Goal: Information Seeking & Learning: Learn about a topic

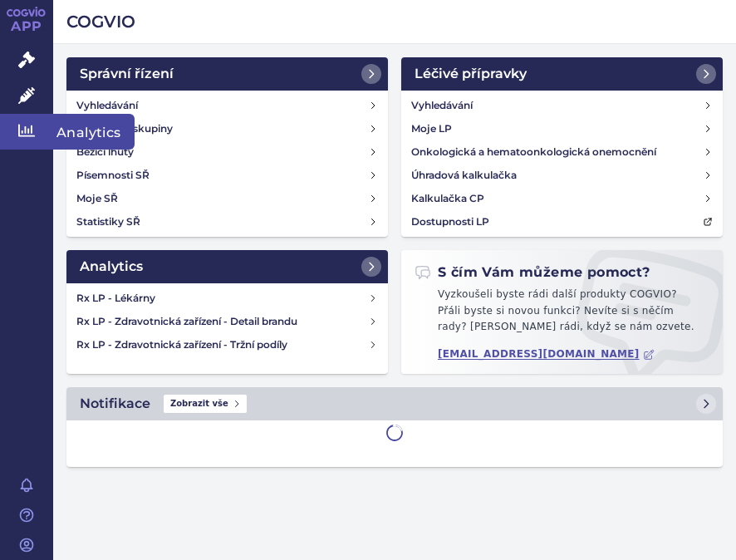
click at [32, 131] on icon at bounding box center [26, 131] width 17 height 12
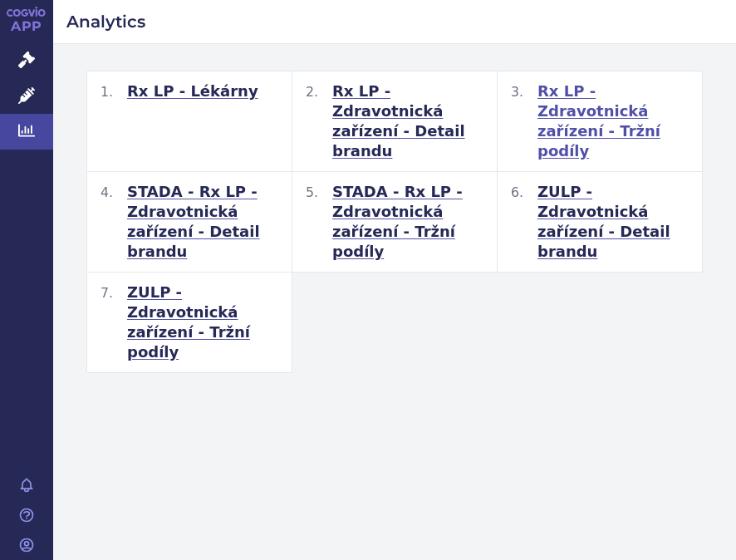
click at [630, 103] on span "Rx LP - Zdravotnická zařízení - Tržní podíly" at bounding box center [612, 121] width 151 height 80
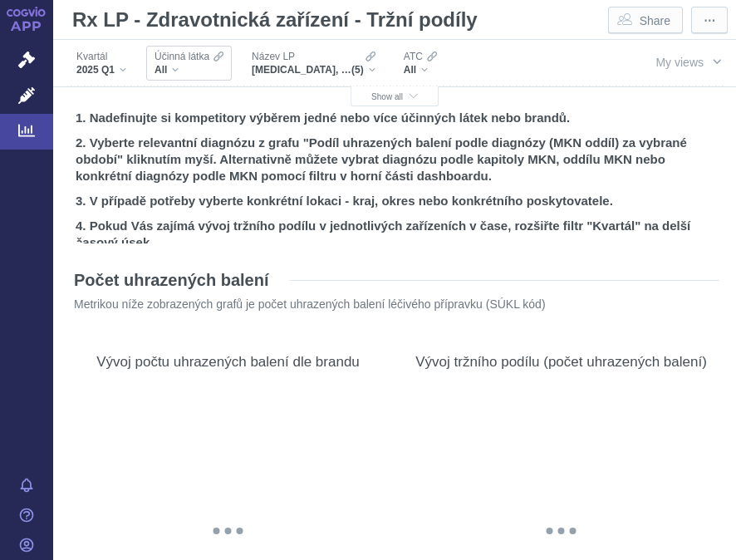
click at [188, 64] on div "All" at bounding box center [188, 69] width 69 height 13
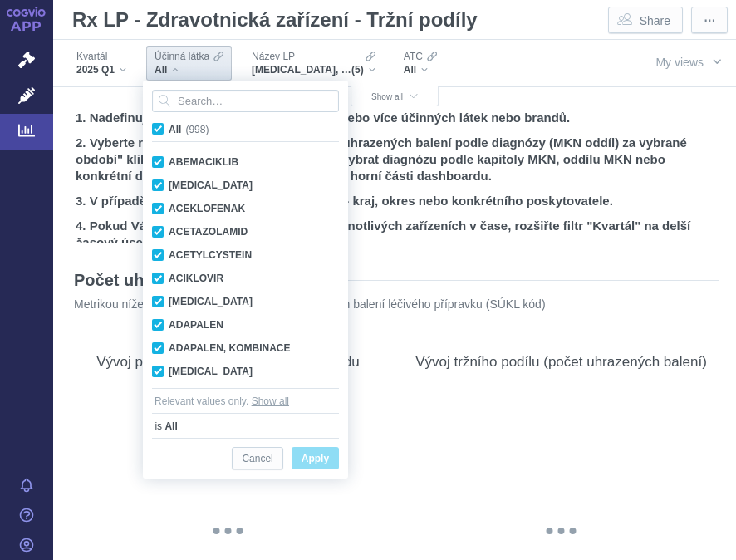
click at [169, 125] on span "All (998)" at bounding box center [189, 130] width 40 height 12
click at [169, 125] on input "All (998)" at bounding box center [174, 125] width 11 height 11
checkbox input "false"
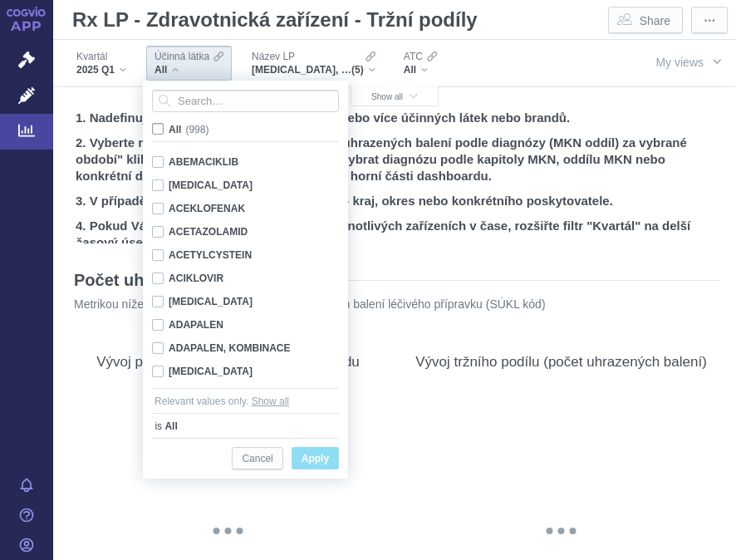
checkbox input "false"
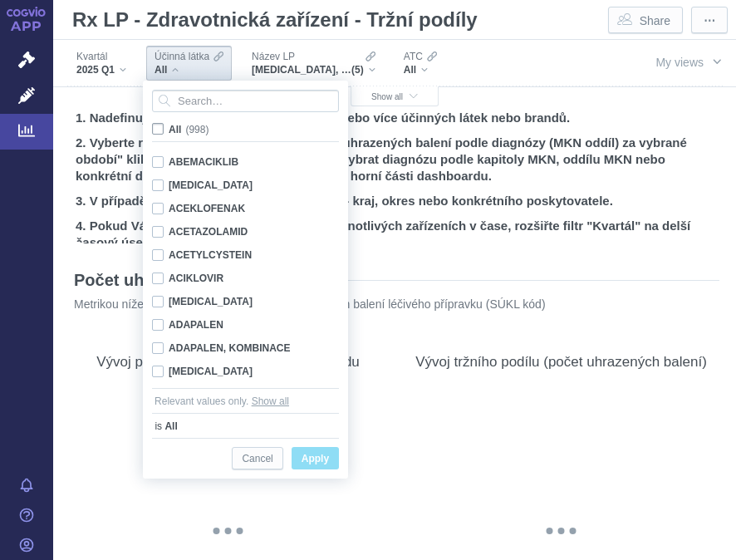
checkbox input "false"
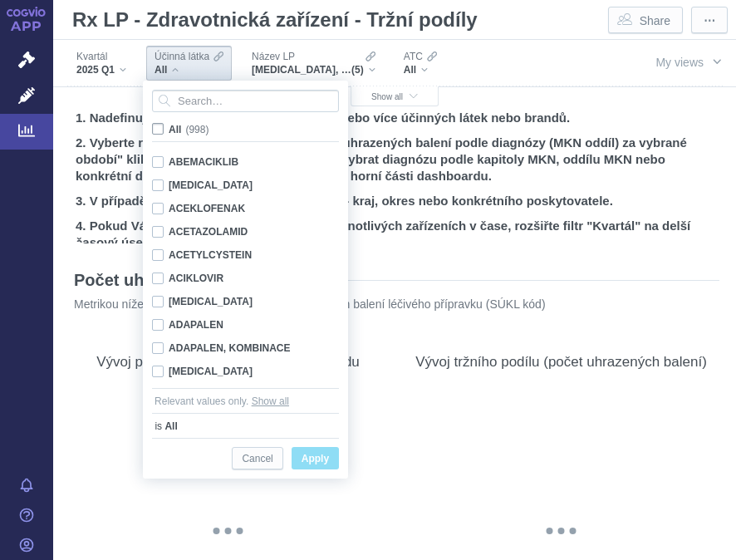
checkbox input "false"
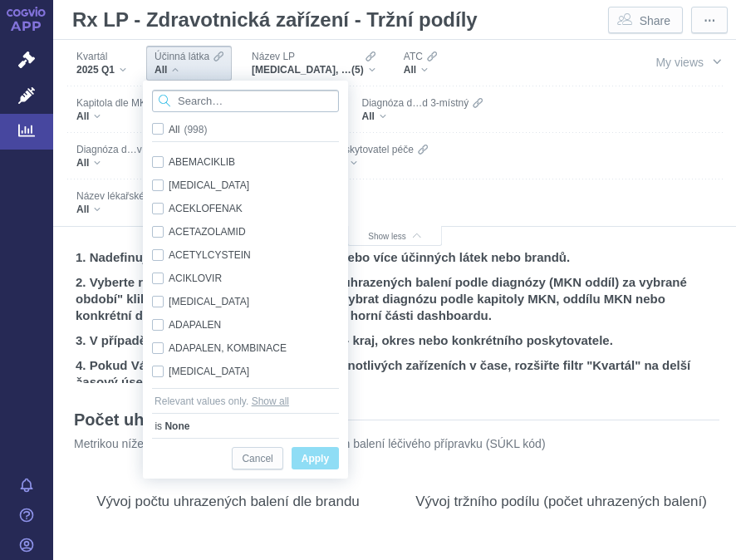
click at [190, 105] on input "Search attribute values" at bounding box center [245, 101] width 187 height 22
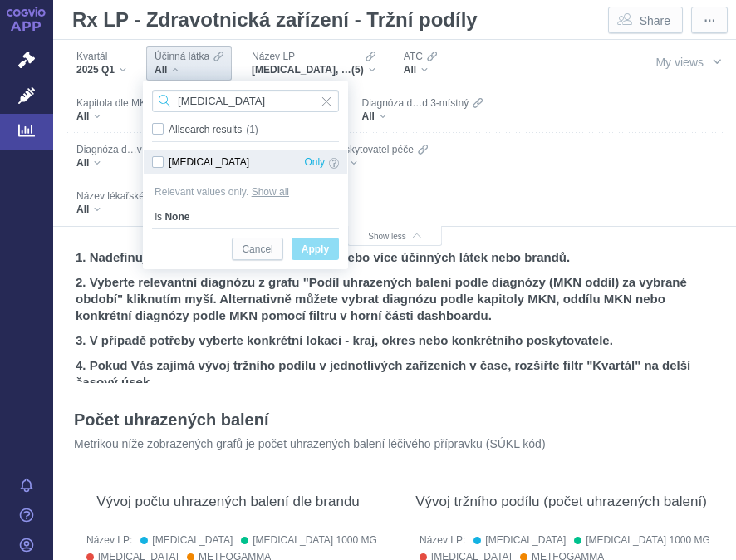
type input "[MEDICAL_DATA]"
click at [162, 164] on div "[MEDICAL_DATA] Only" at bounding box center [245, 161] width 203 height 23
checkbox input "true"
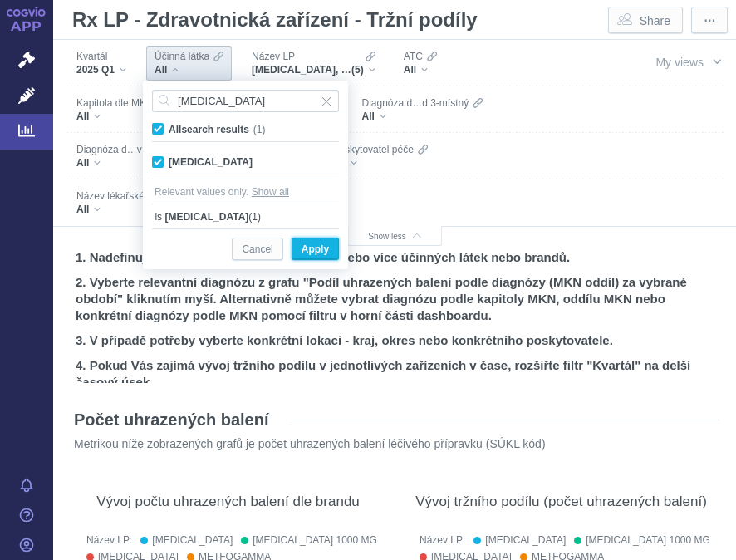
click at [325, 247] on span "Apply" at bounding box center [314, 249] width 27 height 21
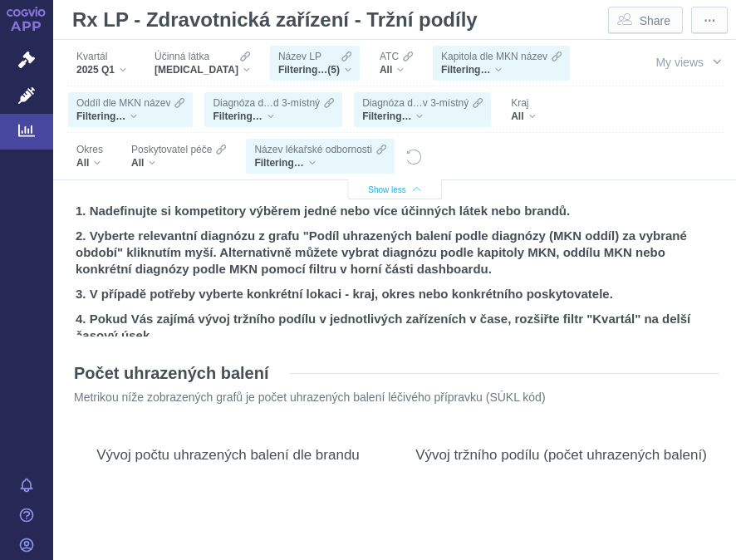
click at [413, 191] on icon "button" at bounding box center [417, 189] width 8 height 9
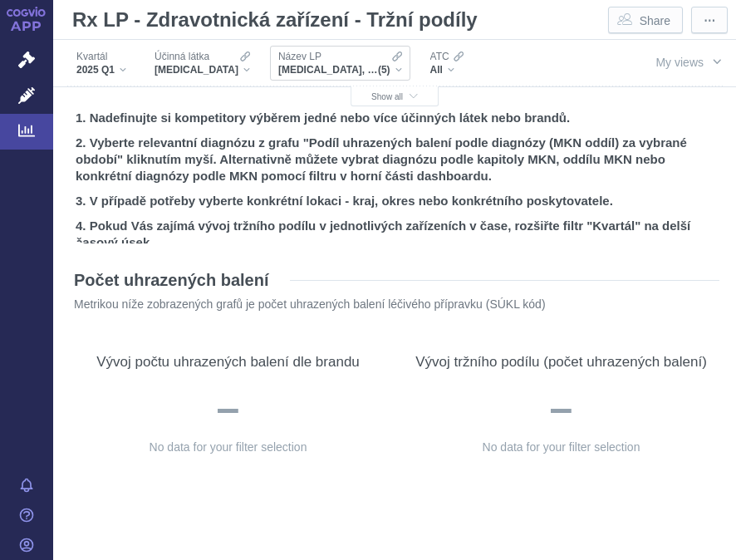
click at [370, 69] on div "[MEDICAL_DATA], [MEDICAL_DATA] 1000 MG, [MEDICAL_DATA], METFOGAMMA, METFOGAMMA …" at bounding box center [340, 69] width 124 height 13
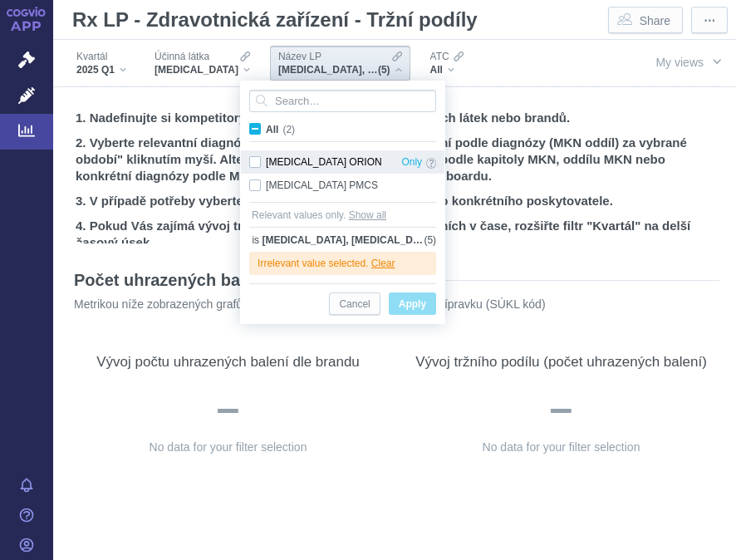
click at [254, 158] on div "[MEDICAL_DATA] ORION Only" at bounding box center [342, 161] width 203 height 23
checkbox input "true"
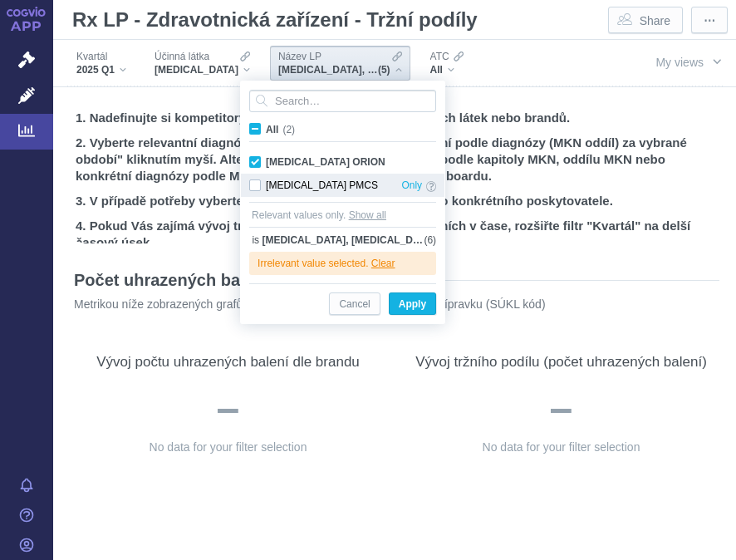
click at [252, 182] on div "[MEDICAL_DATA] PMCS Only" at bounding box center [342, 185] width 203 height 23
checkbox input "true"
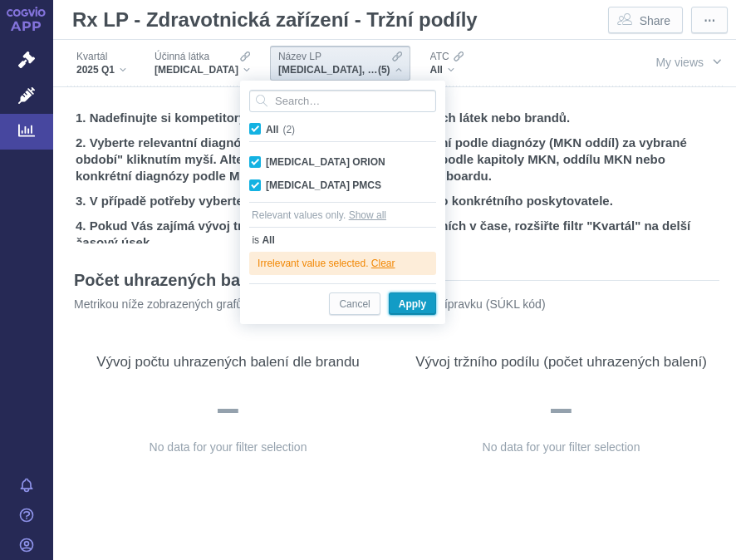
click at [413, 308] on span "Apply" at bounding box center [412, 304] width 27 height 21
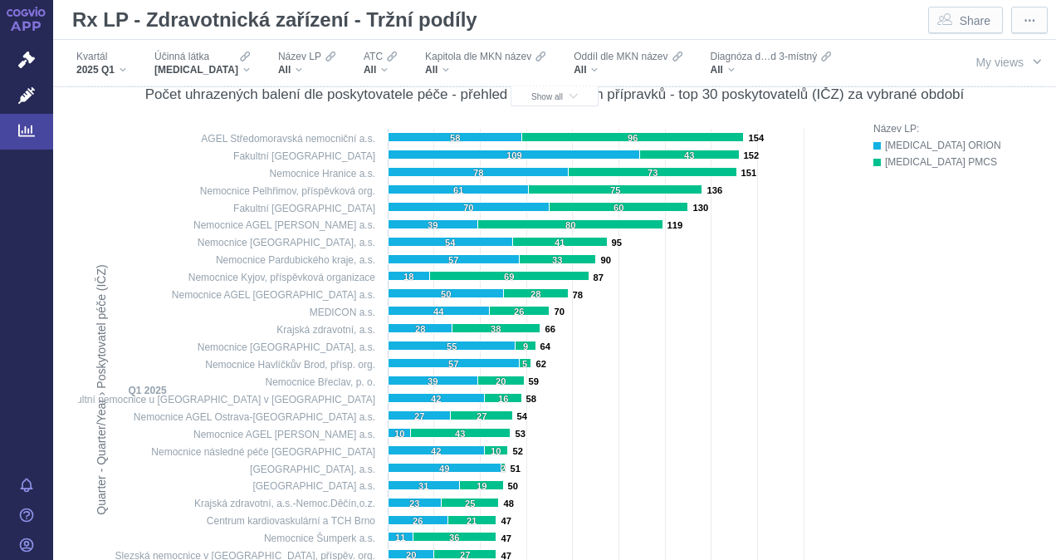
scroll to position [332, 0]
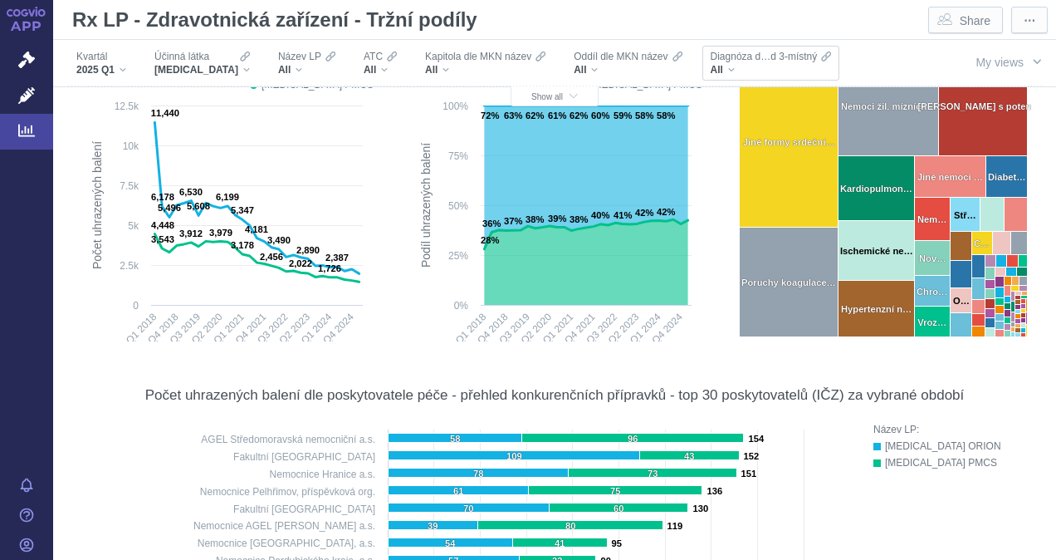
click at [711, 71] on div "All" at bounding box center [771, 69] width 121 height 13
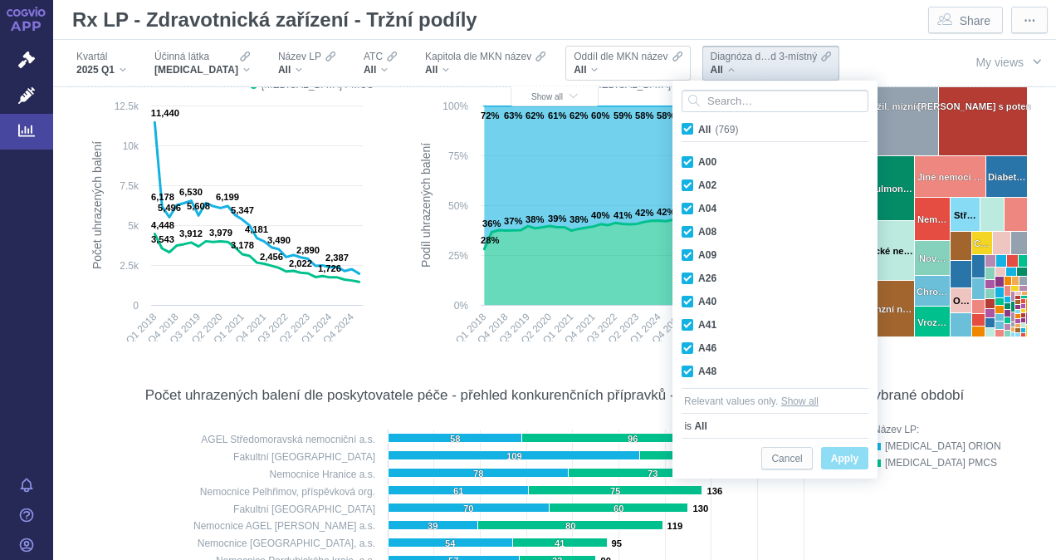
click at [619, 67] on div "All" at bounding box center [628, 69] width 108 height 13
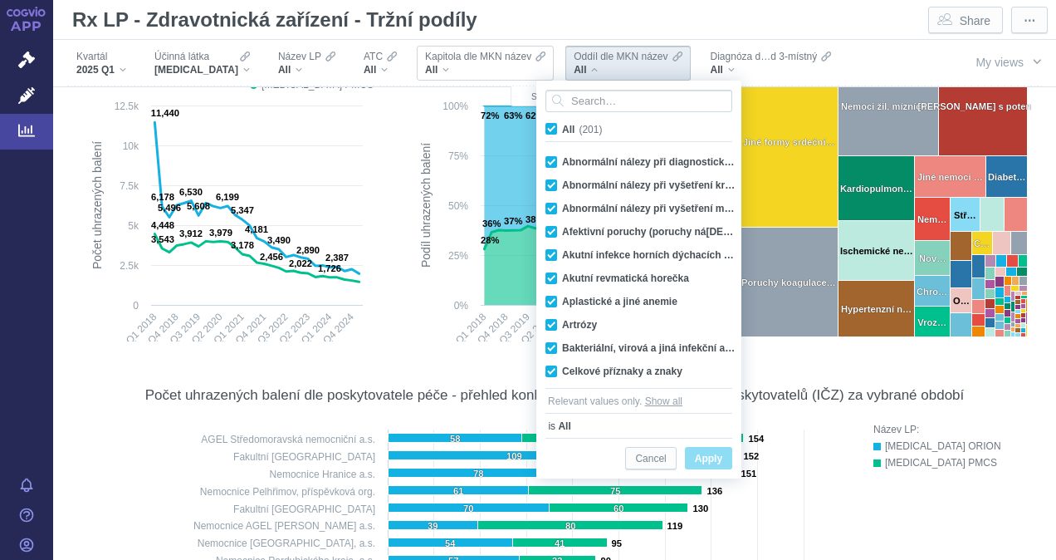
click at [425, 66] on span "All" at bounding box center [431, 69] width 12 height 13
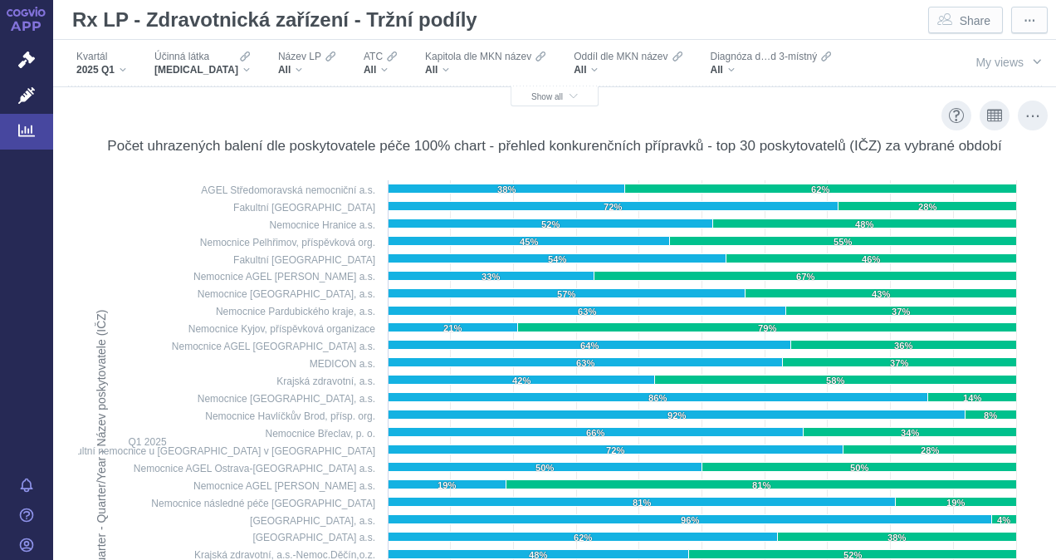
scroll to position [913, 0]
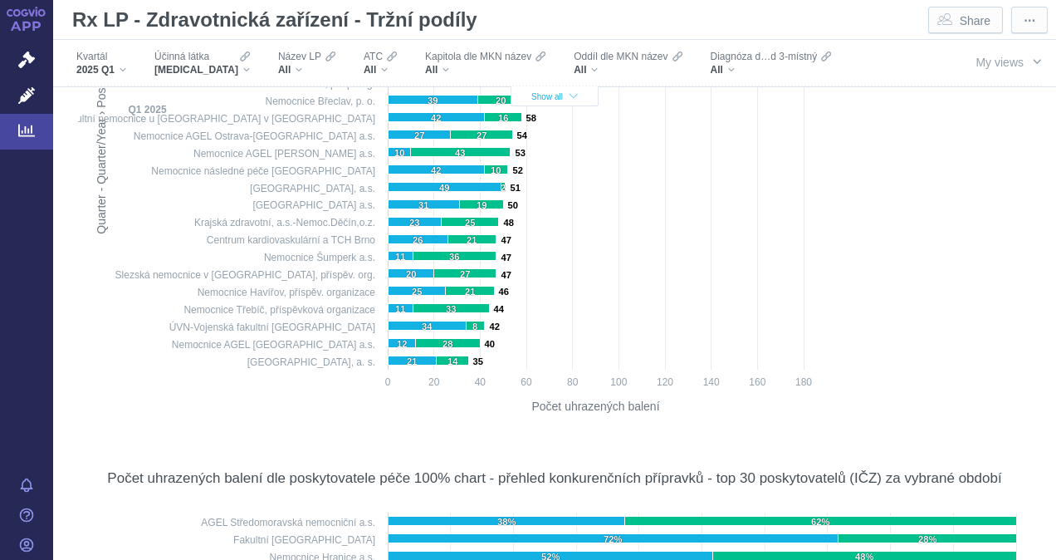
click at [543, 94] on span "Show all" at bounding box center [554, 96] width 46 height 9
click at [570, 95] on icon "button" at bounding box center [574, 96] width 8 height 9
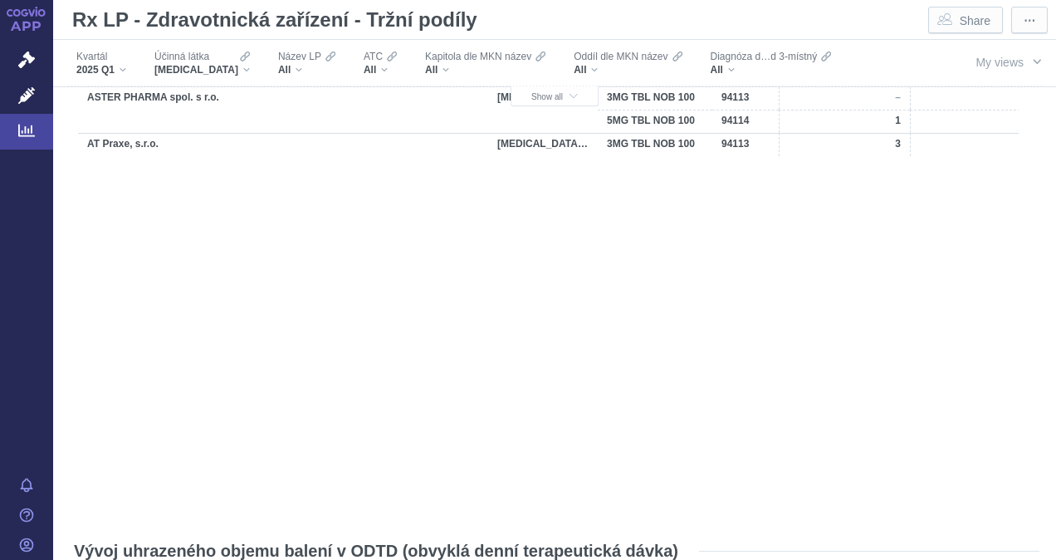
scroll to position [0, 0]
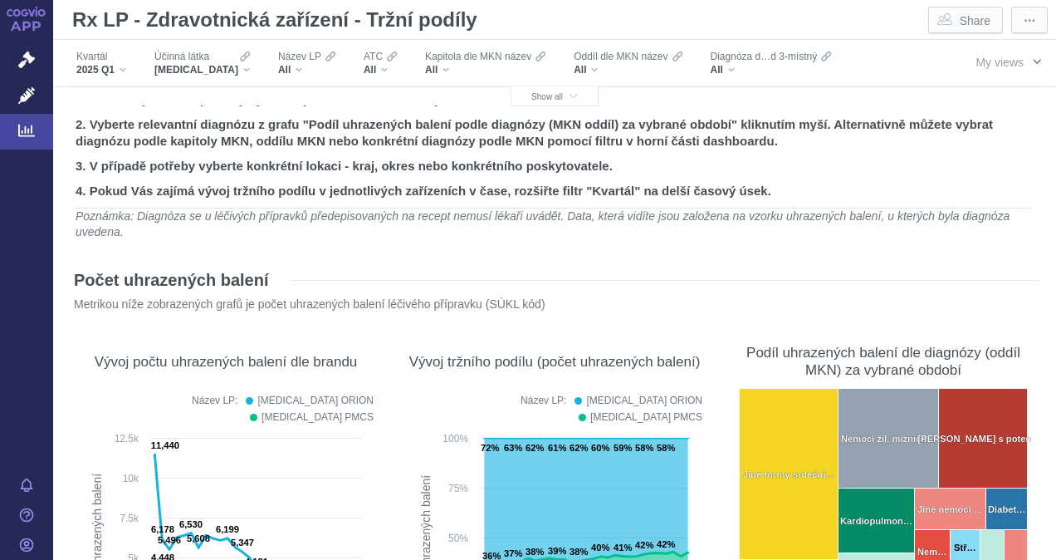
click at [735, 61] on span "My views" at bounding box center [1000, 62] width 48 height 13
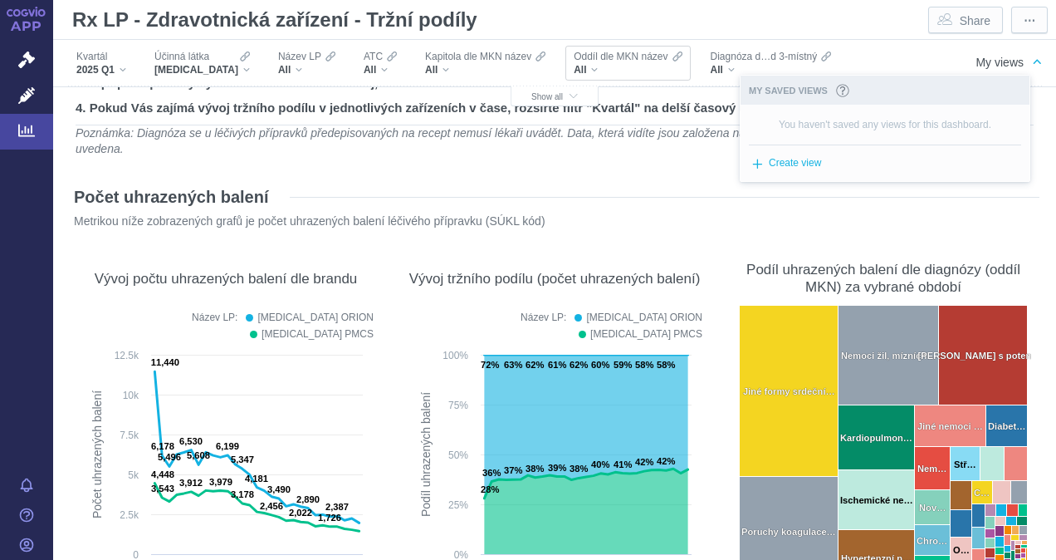
click at [574, 66] on div "All" at bounding box center [628, 69] width 108 height 13
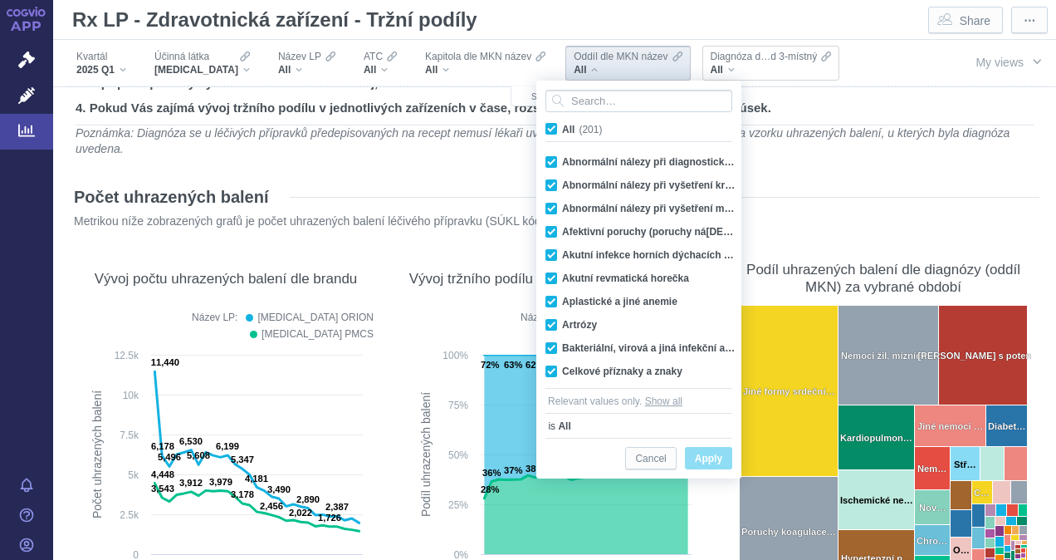
click at [711, 68] on span "All" at bounding box center [717, 69] width 12 height 13
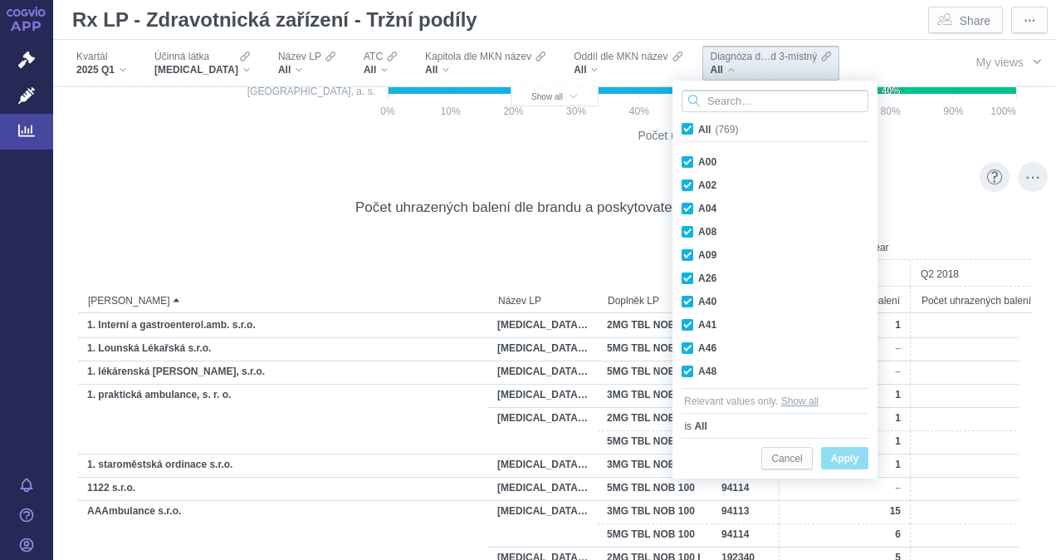
scroll to position [1993, 0]
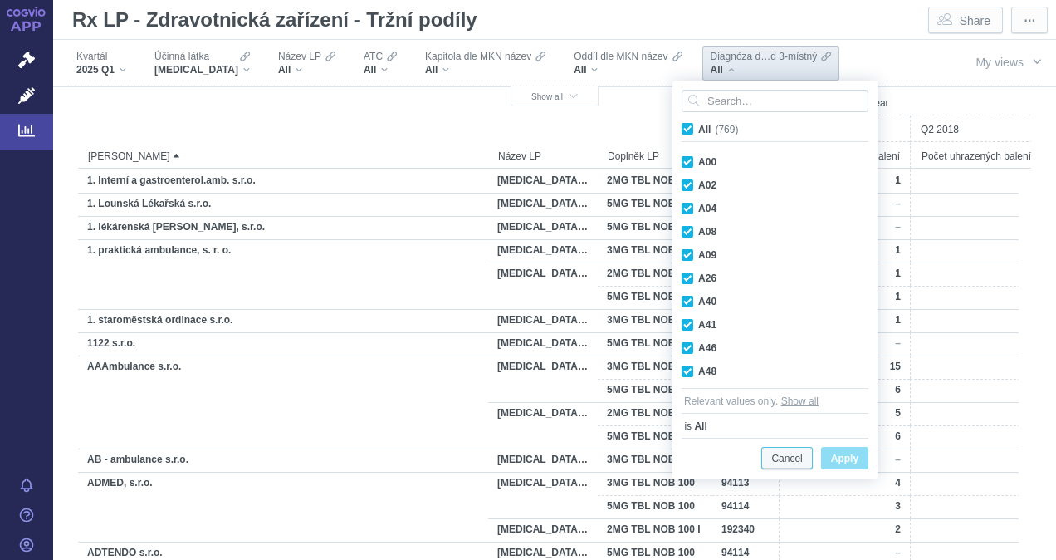
click at [735, 458] on span "Cancel" at bounding box center [786, 458] width 31 height 21
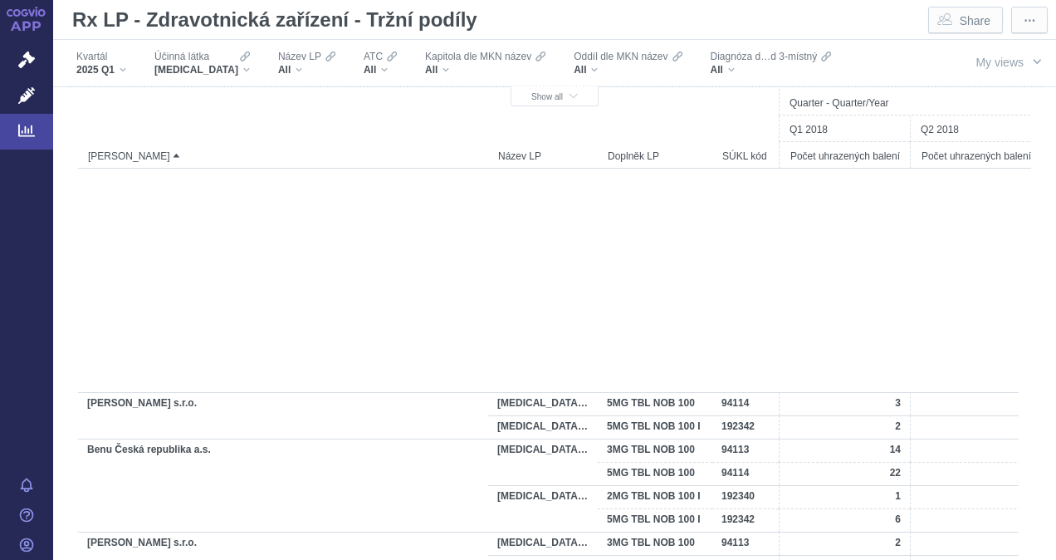
scroll to position [5147, 0]
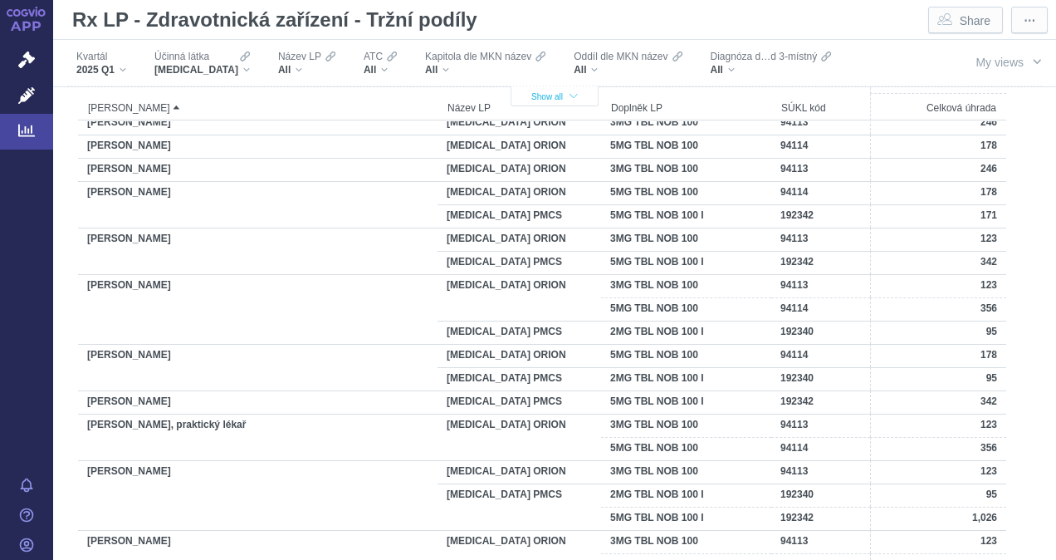
click at [570, 97] on icon "button" at bounding box center [574, 96] width 8 height 9
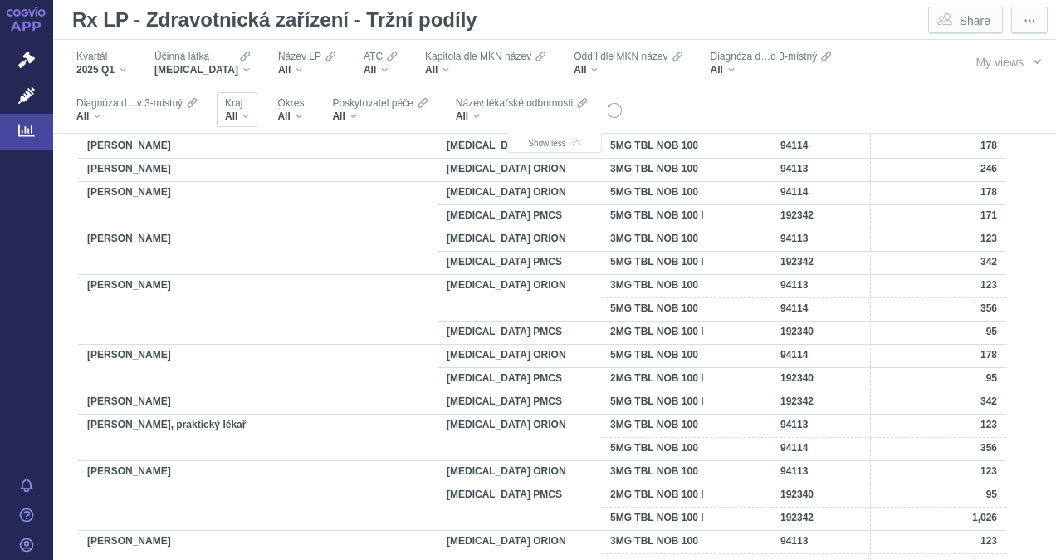
click at [239, 116] on div "All" at bounding box center [237, 116] width 24 height 13
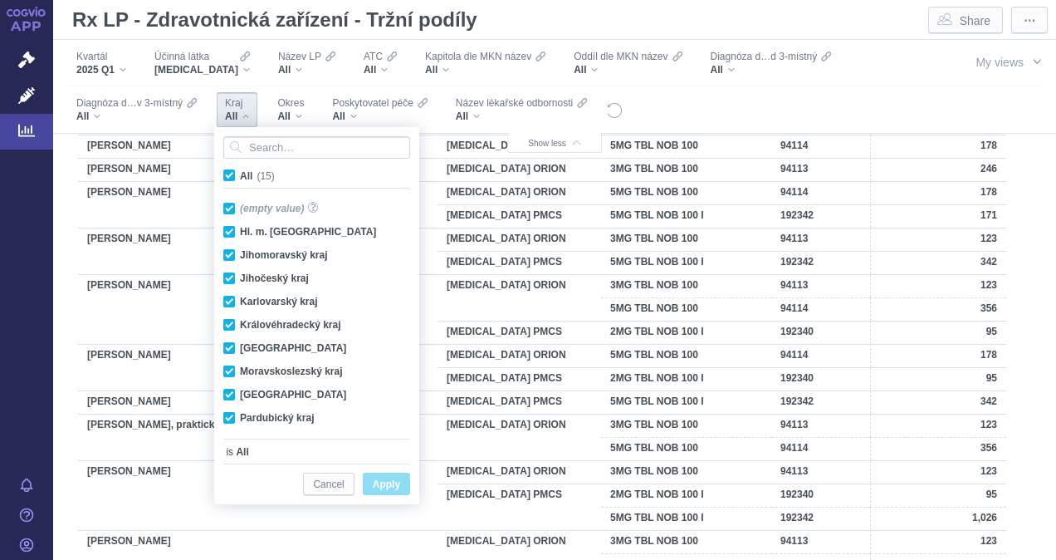
click at [240, 176] on span "All (15)" at bounding box center [257, 176] width 35 height 12
click at [240, 176] on input "All (15)" at bounding box center [245, 172] width 11 height 11
checkbox input "false"
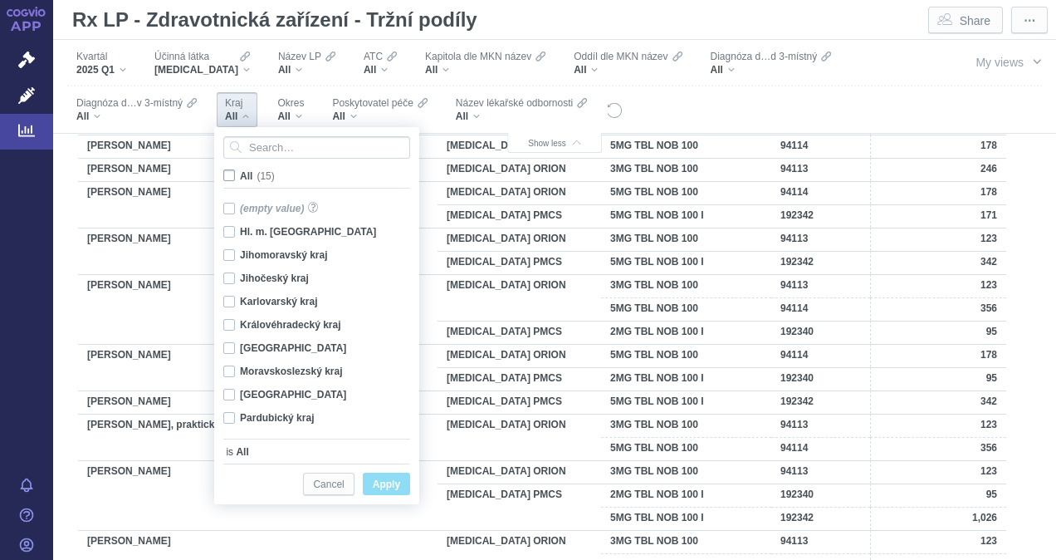
checkbox input "false"
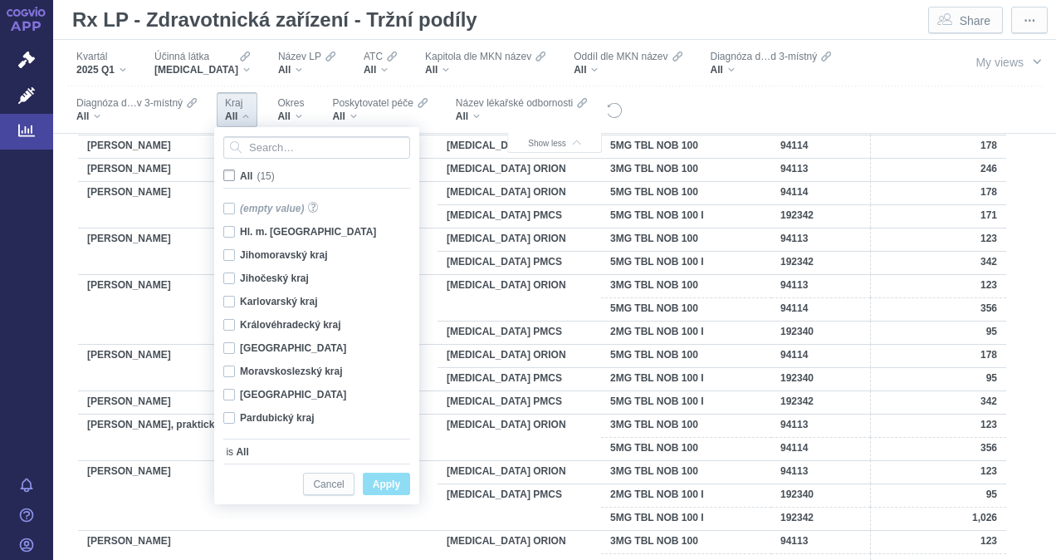
checkbox input "false"
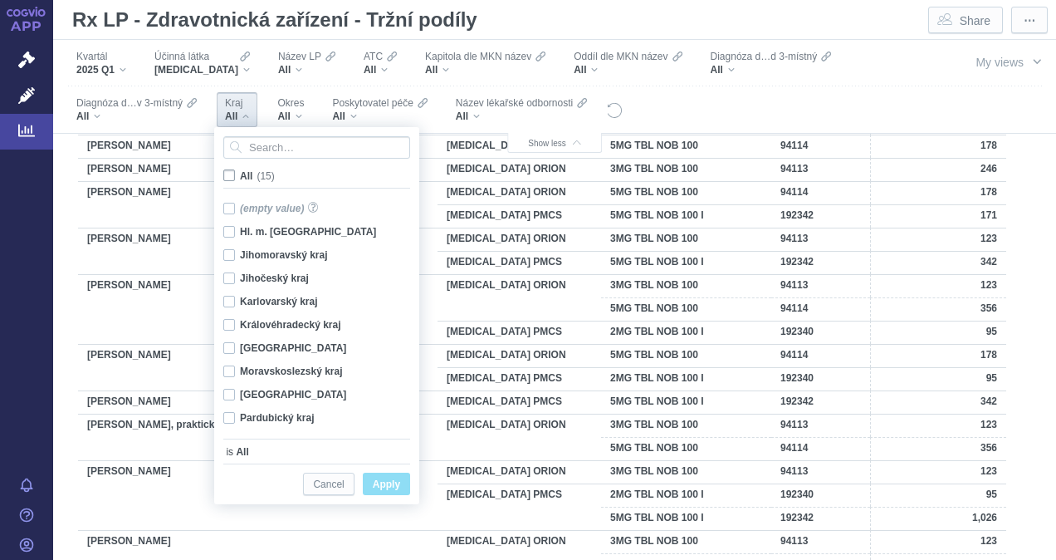
checkbox input "false"
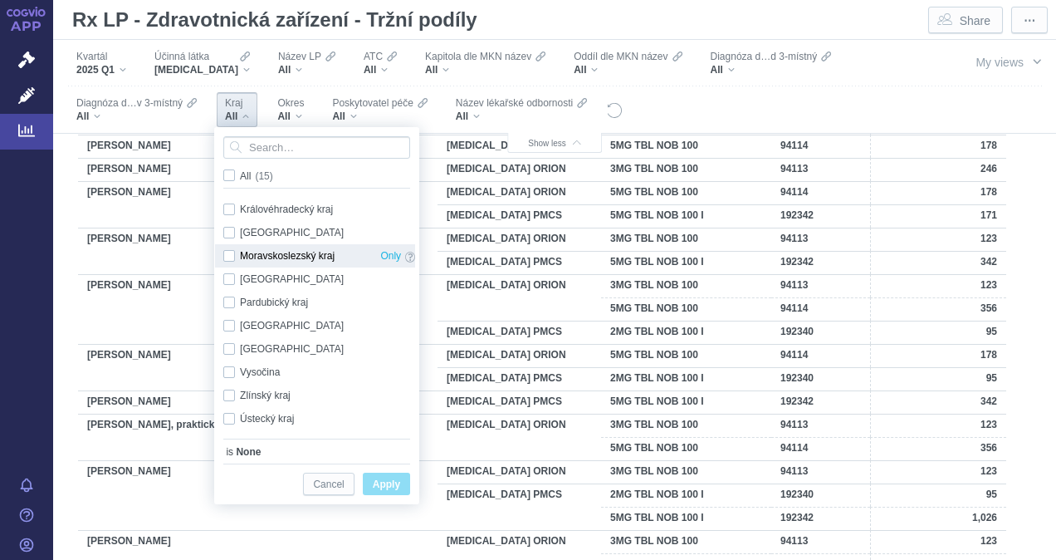
scroll to position [116, 0]
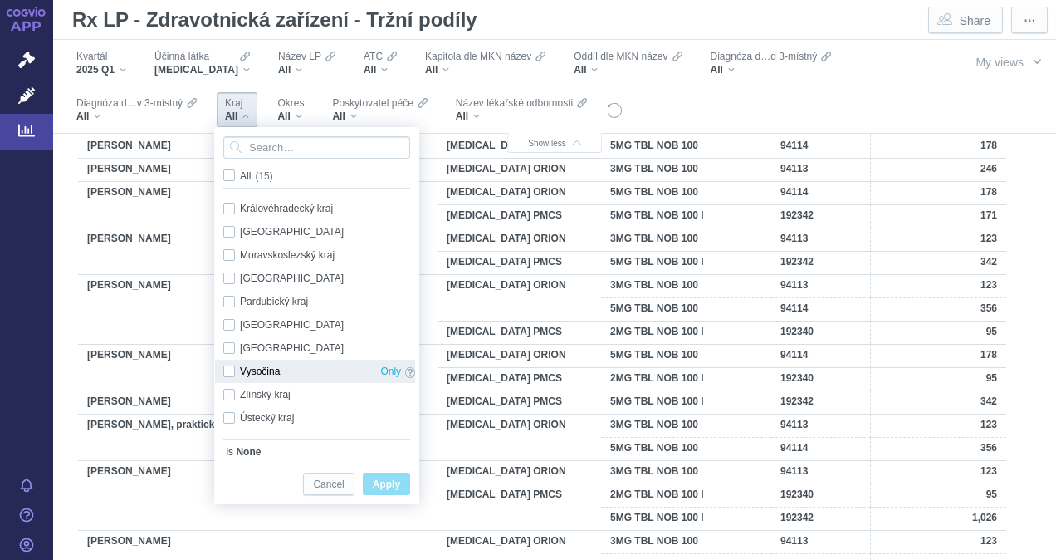
click at [227, 371] on div "Vysočina Only" at bounding box center [319, 370] width 208 height 23
checkbox input "true"
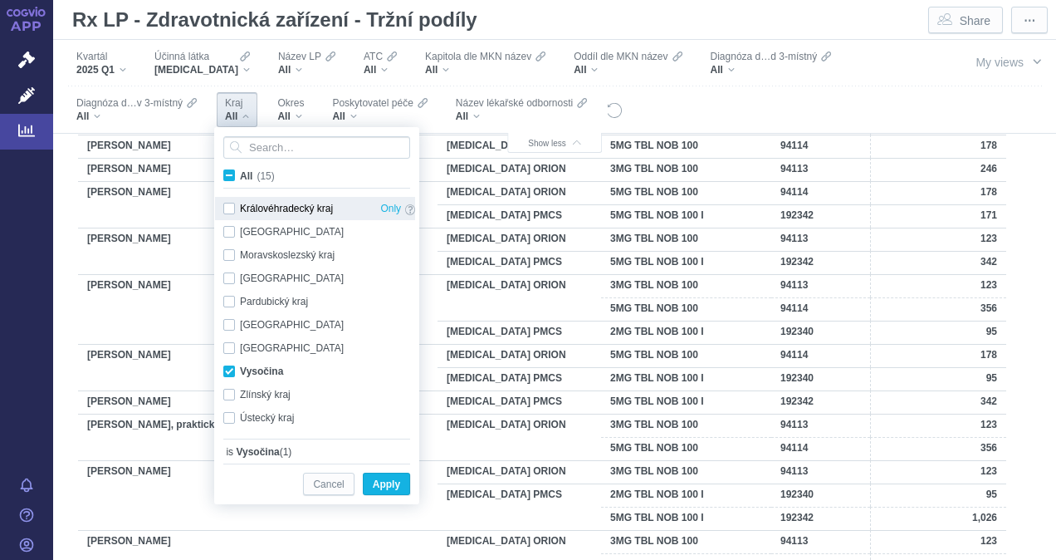
click at [232, 210] on div "Královéhradecký kraj Only" at bounding box center [319, 208] width 208 height 23
checkbox input "true"
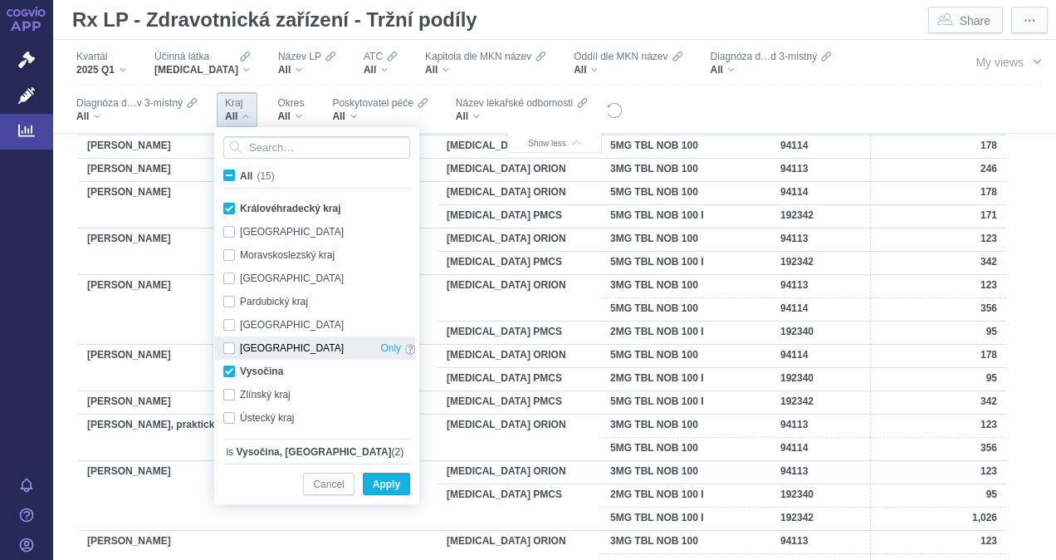
click at [231, 352] on div "Středočeský kraj Only" at bounding box center [319, 347] width 208 height 23
checkbox input "true"
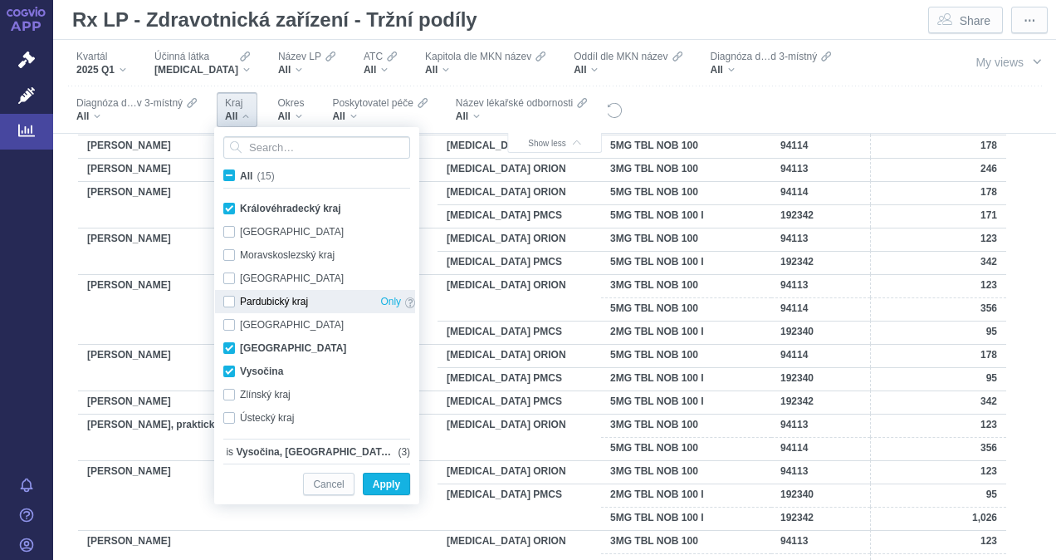
click at [227, 302] on div "Pardubický kraj Only" at bounding box center [319, 301] width 208 height 23
checkbox input "true"
click at [394, 482] on span "Apply" at bounding box center [386, 484] width 27 height 21
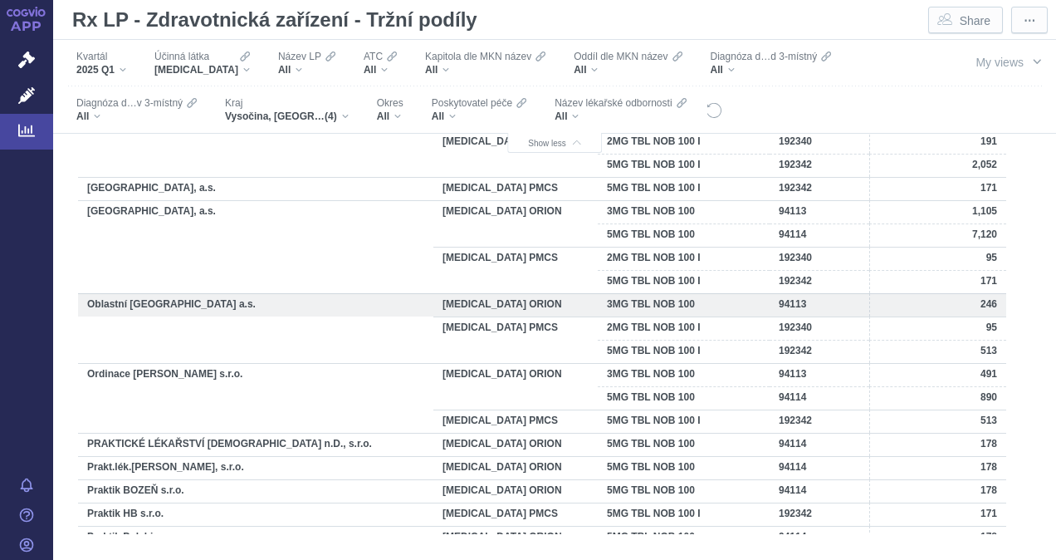
scroll to position [1898, 0]
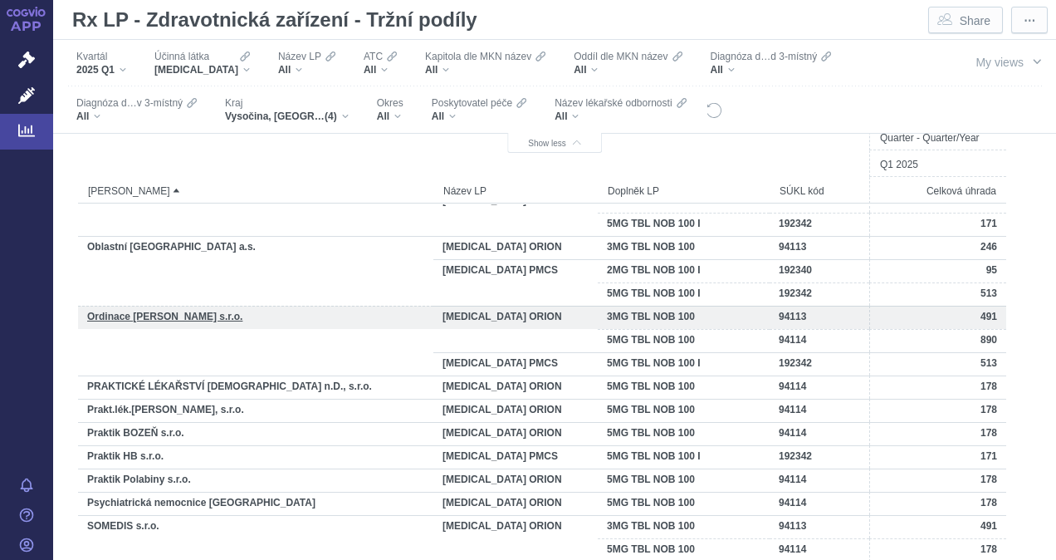
click at [144, 320] on span "Ordinace [PERSON_NAME] s.r.o." at bounding box center [164, 317] width 155 height 12
click at [144, 311] on span "Ordinace [PERSON_NAME] s.r.o." at bounding box center [164, 317] width 155 height 12
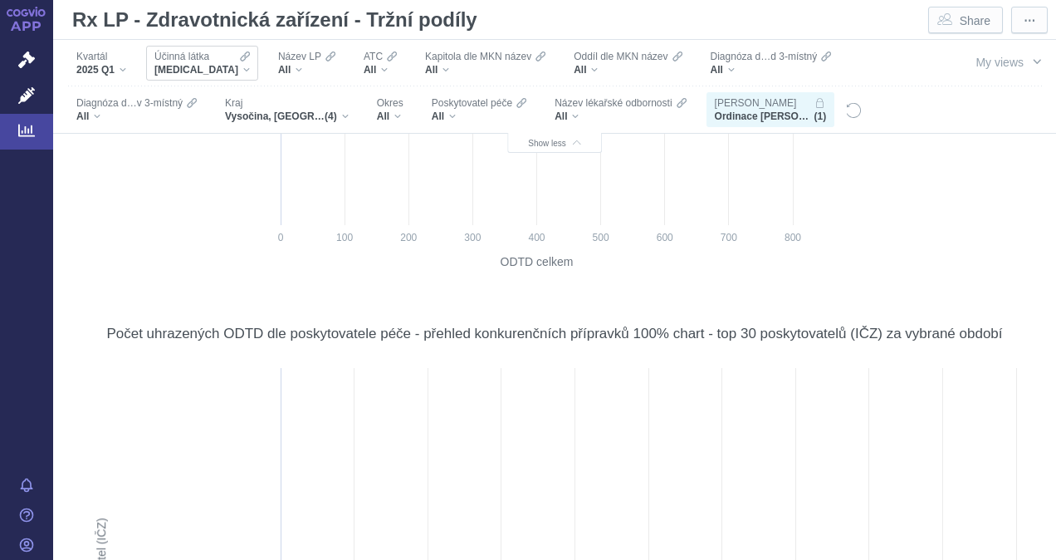
click at [218, 70] on div "[MEDICAL_DATA]" at bounding box center [201, 69] width 95 height 13
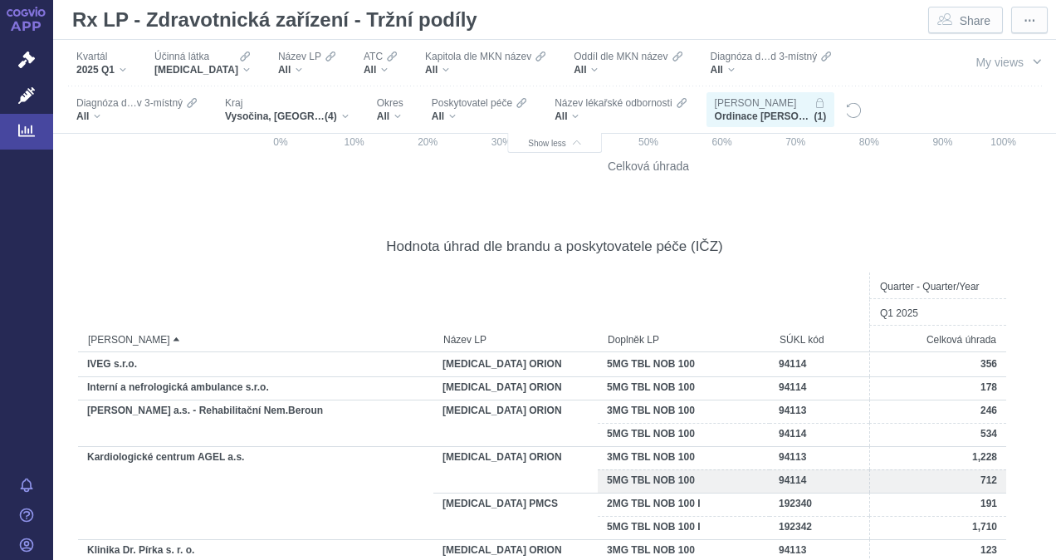
scroll to position [6273, 0]
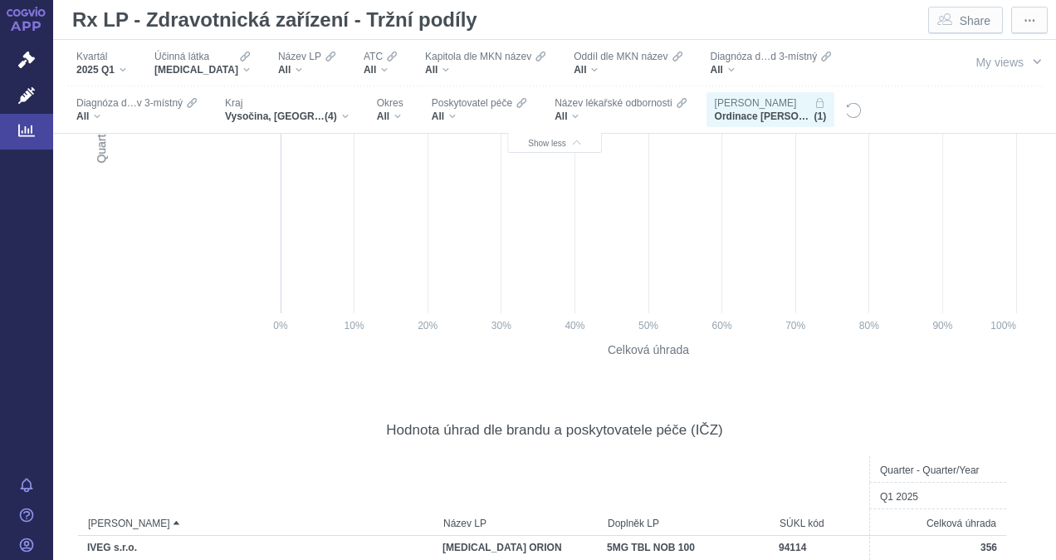
click at [735, 109] on div "[PERSON_NAME]" at bounding box center [771, 102] width 112 height 13
click at [735, 121] on span "Ordinace [PERSON_NAME] s.r.o." at bounding box center [765, 116] width 100 height 13
click at [255, 113] on span "Vysočina, [GEOGRAPHIC_DATA], [GEOGRAPHIC_DATA], [GEOGRAPHIC_DATA]" at bounding box center [275, 116] width 100 height 13
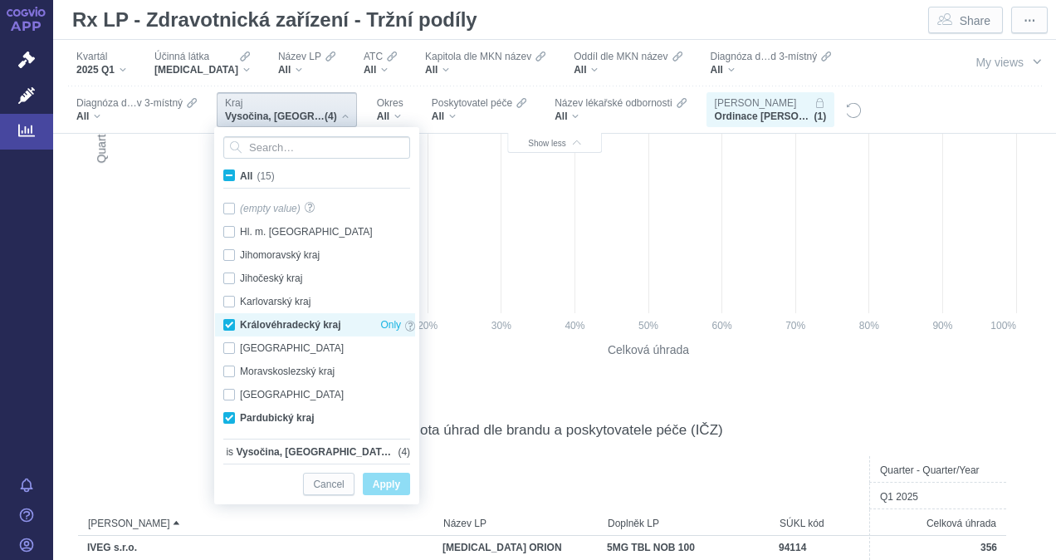
scroll to position [116, 0]
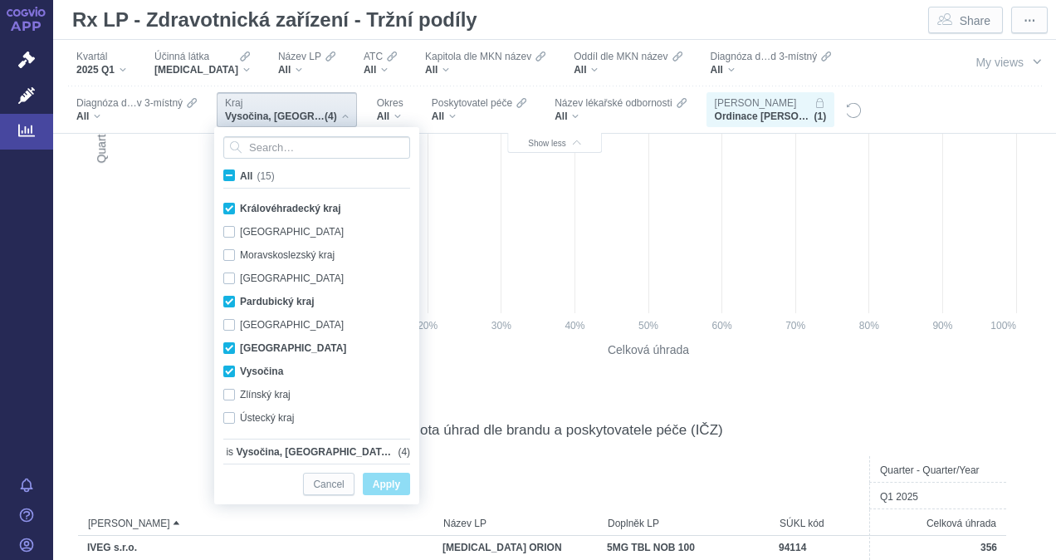
click at [735, 95] on div "Kvartál 2025 Q1 Účinná látka [MEDICAL_DATA] Název LP All ATC All Kapitola dle M…" at bounding box center [554, 87] width 1003 height 94
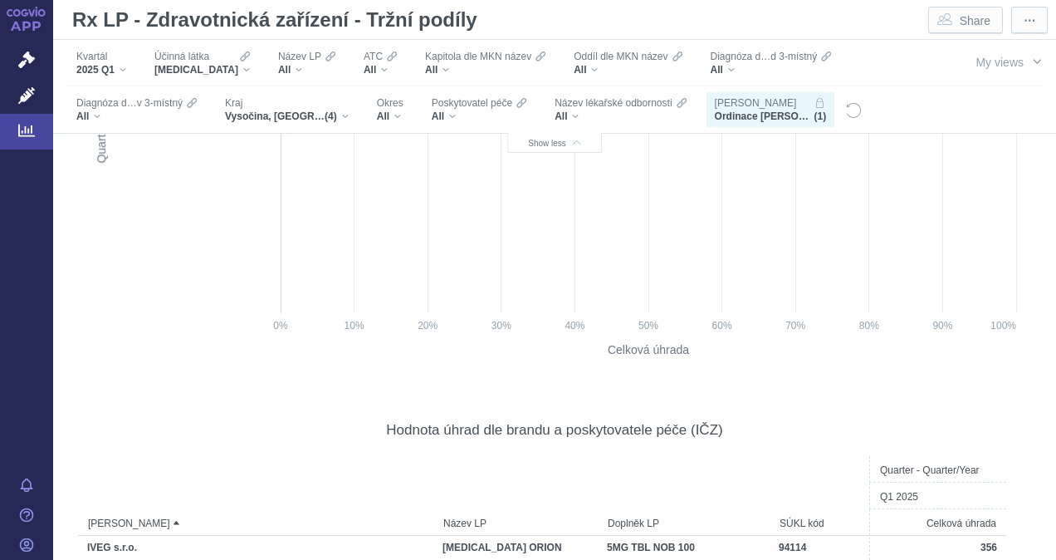
scroll to position [6522, 0]
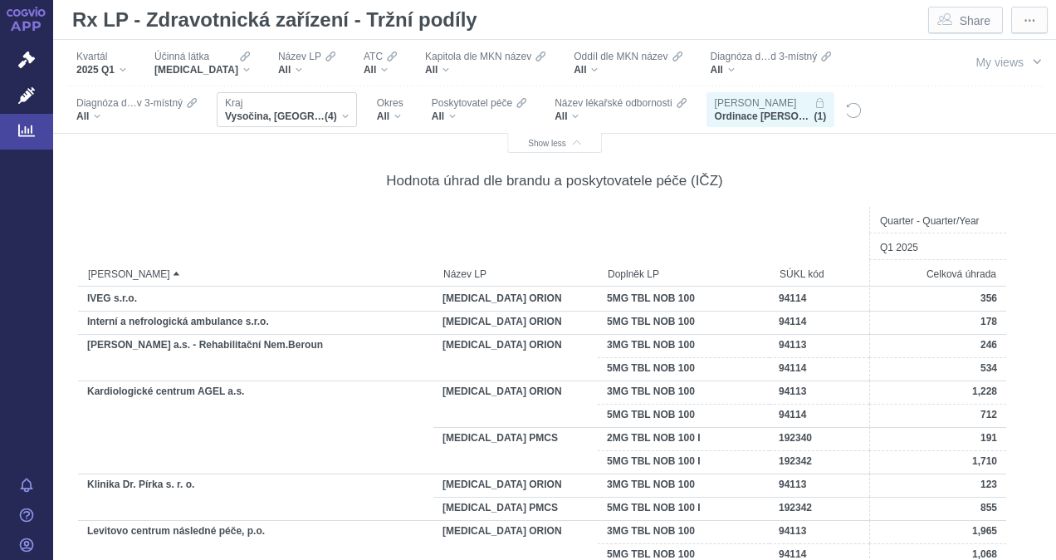
click at [347, 117] on div "Vysočina, [GEOGRAPHIC_DATA], [GEOGRAPHIC_DATA], [GEOGRAPHIC_DATA] (4)" at bounding box center [287, 116] width 124 height 13
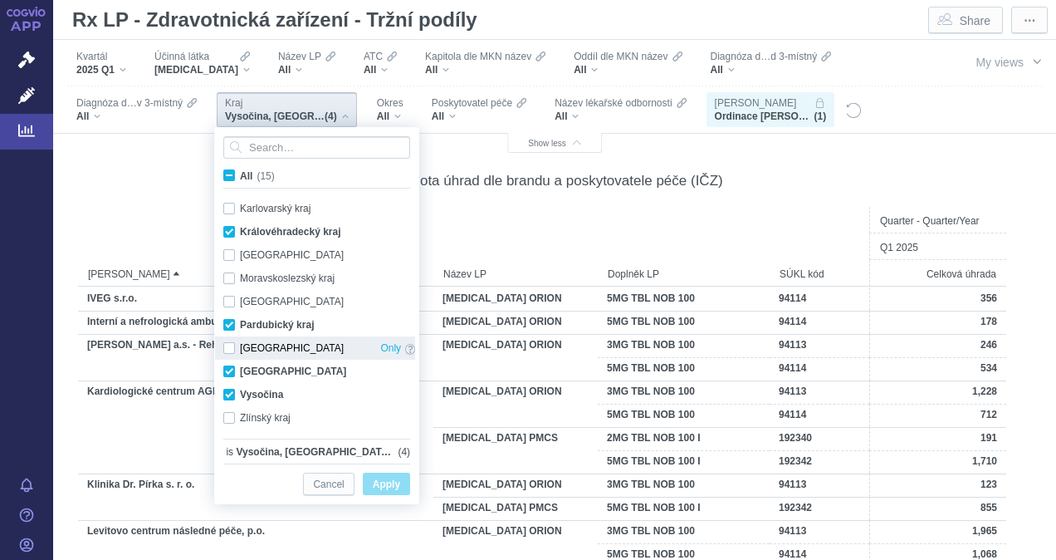
scroll to position [116, 0]
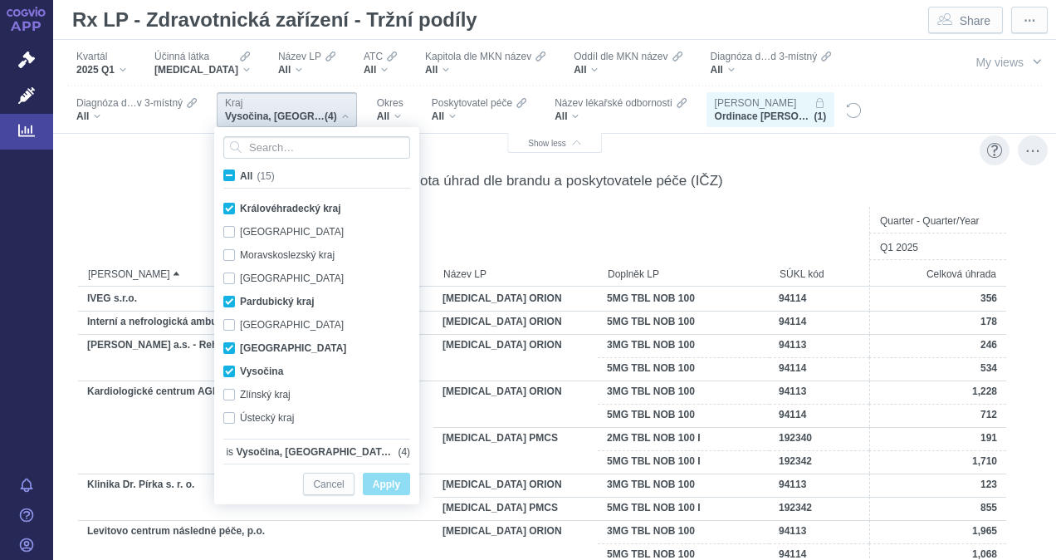
click at [107, 227] on div at bounding box center [256, 220] width 354 height 24
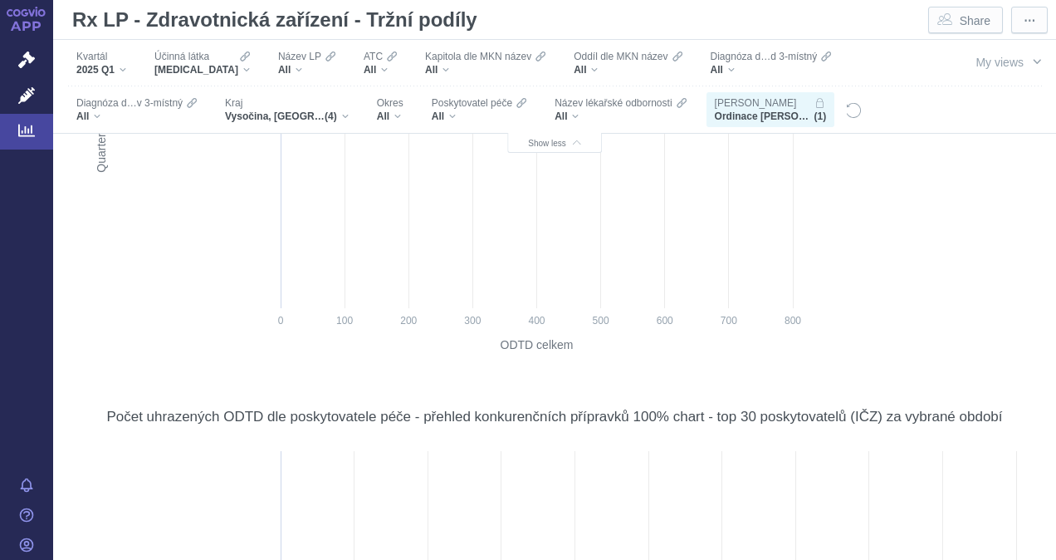
scroll to position [3035, 0]
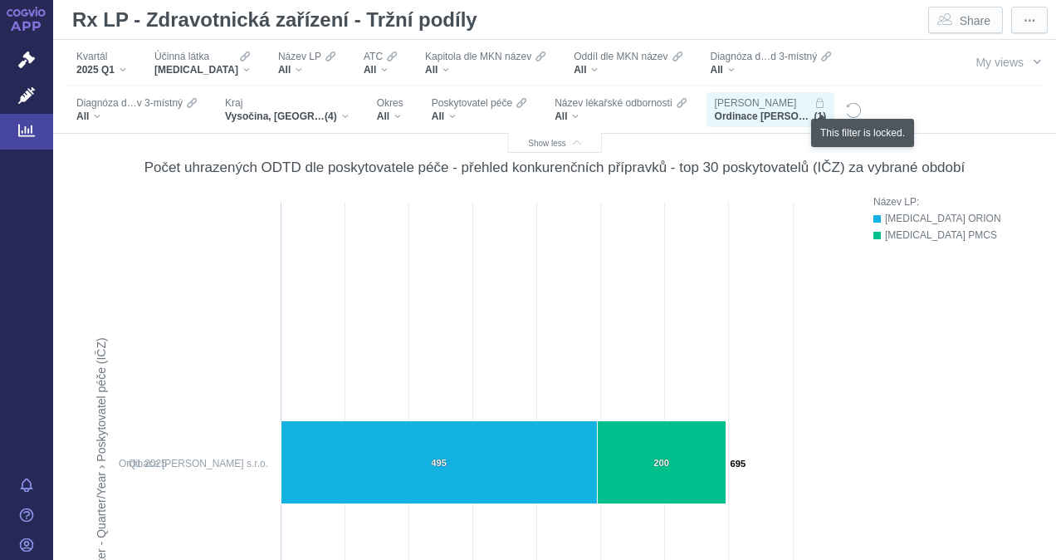
click at [735, 104] on icon "Filters" at bounding box center [820, 102] width 12 height 13
click at [720, 108] on span "[PERSON_NAME]" at bounding box center [756, 102] width 82 height 13
click at [735, 115] on span "Ordinace [PERSON_NAME] s.r.o." at bounding box center [765, 116] width 100 height 13
click at [451, 108] on span "Poskytovatel péče" at bounding box center [472, 102] width 81 height 13
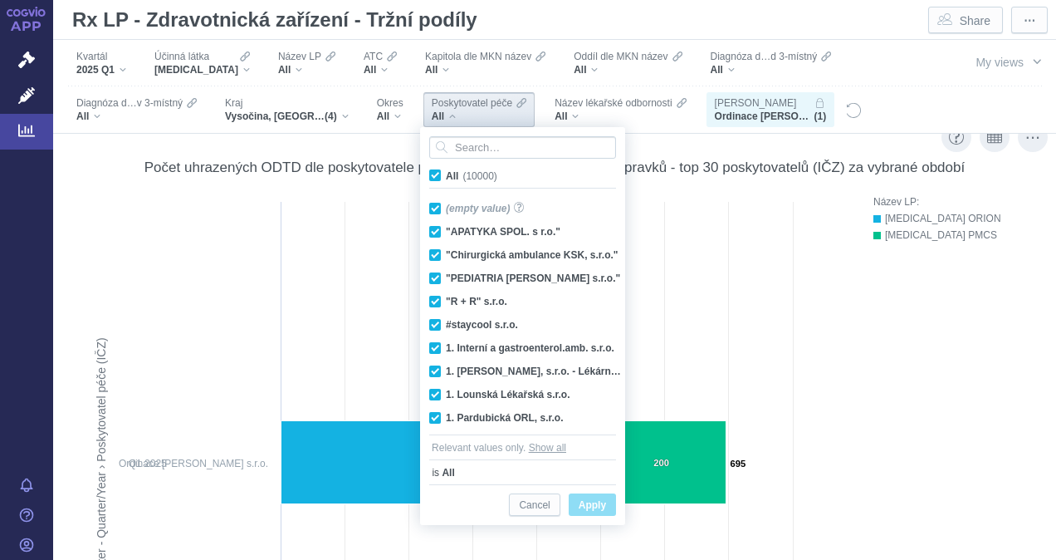
click at [735, 362] on div "Název LP: [MEDICAL_DATA] ORION [MEDICAL_DATA] PMCS Press Space or Enter to togg…" at bounding box center [944, 485] width 174 height 584
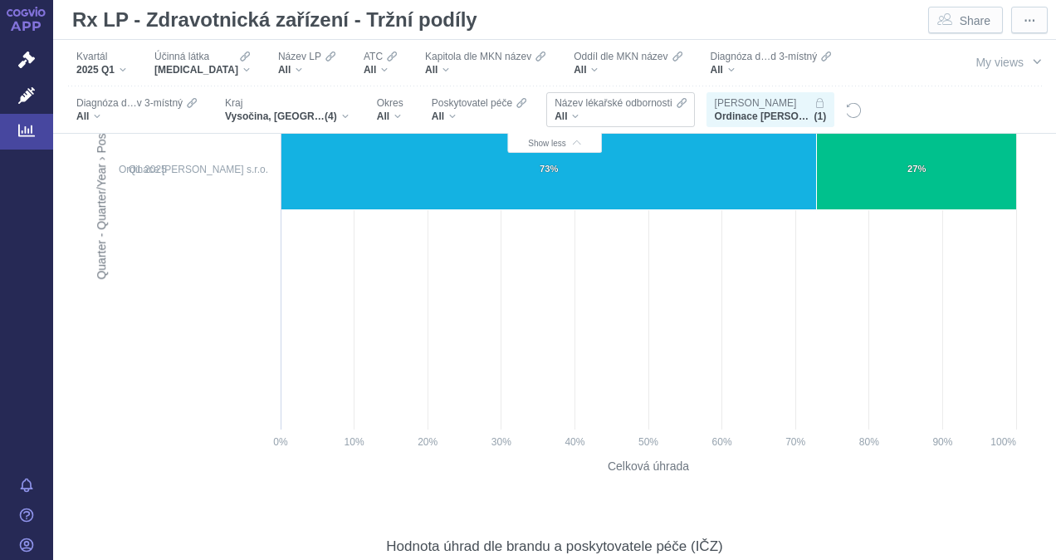
scroll to position [6190, 0]
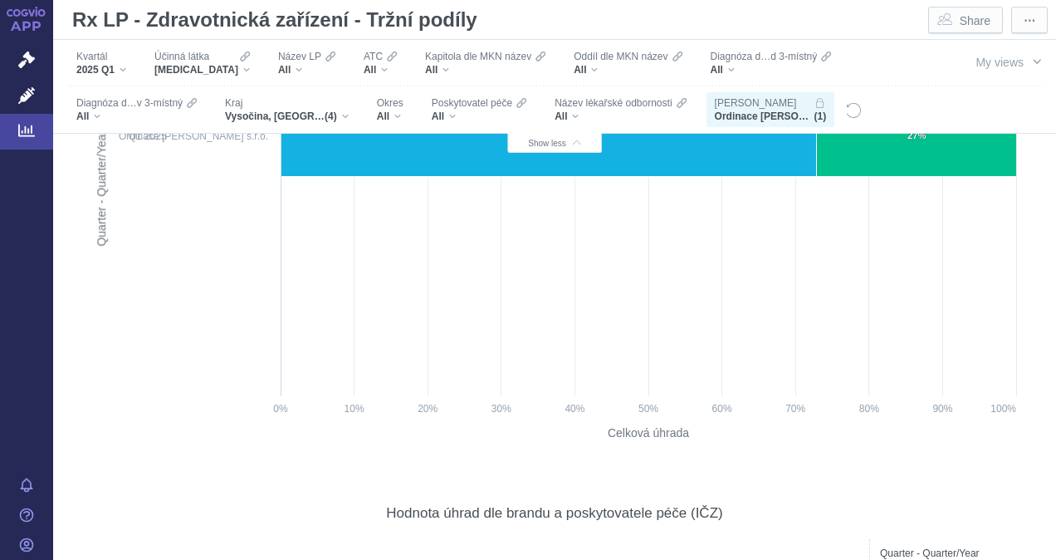
click at [735, 108] on icon "Filters" at bounding box center [820, 102] width 12 height 13
click at [558, 144] on span "Show less" at bounding box center [554, 143] width 53 height 9
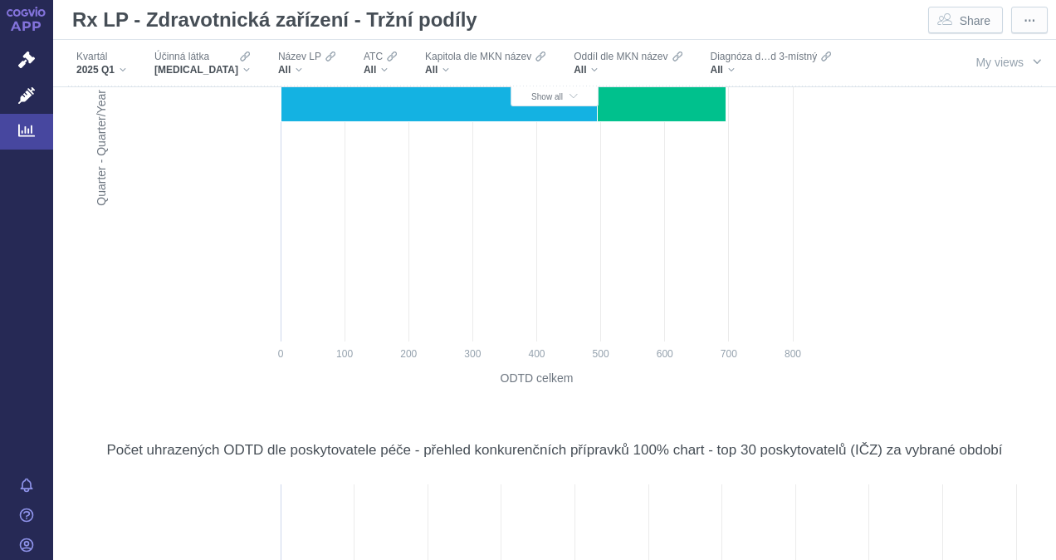
scroll to position [3570, 0]
